Goal: Task Accomplishment & Management: Manage account settings

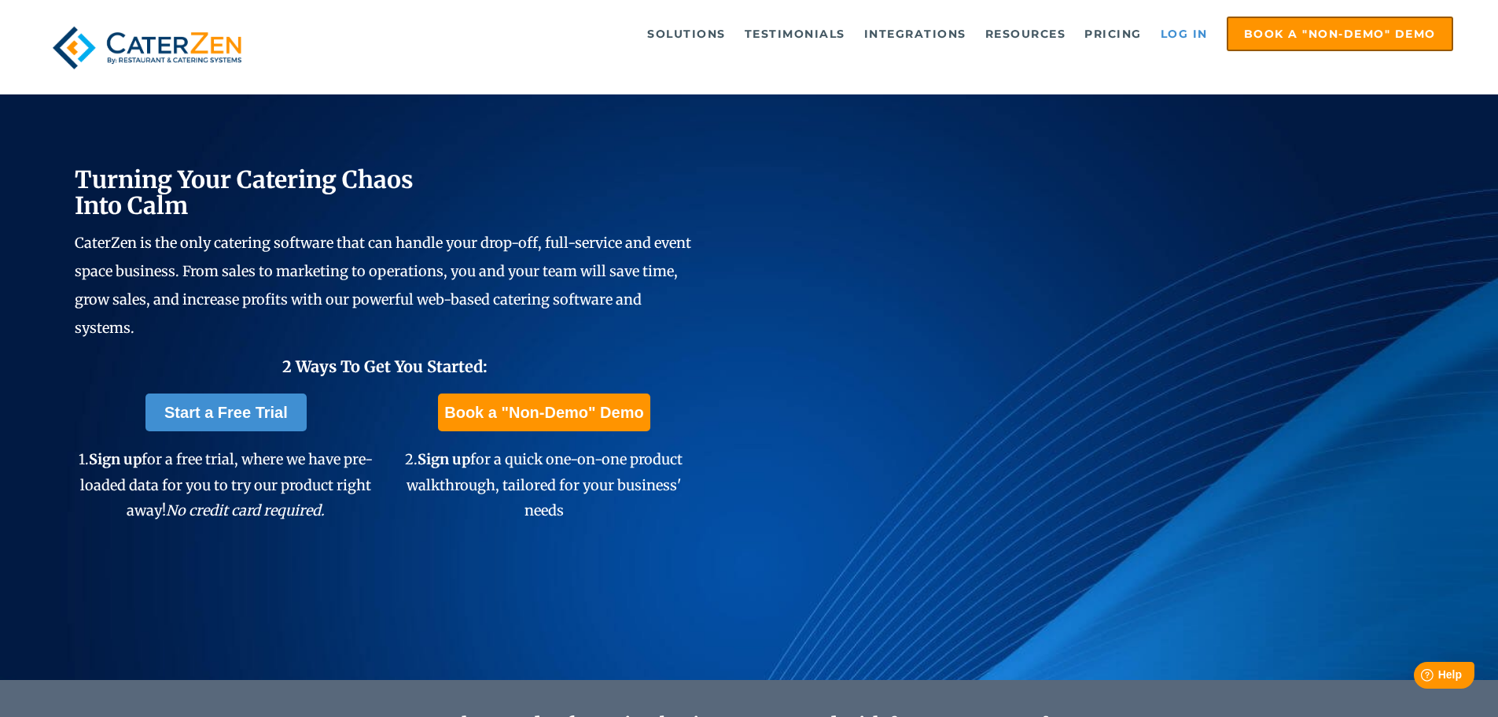
click at [1181, 36] on link "Log in" at bounding box center [1184, 33] width 63 height 31
click at [1170, 41] on link "Log in" at bounding box center [1184, 33] width 63 height 31
click at [1188, 27] on link "Log in" at bounding box center [1184, 33] width 63 height 31
